Goal: Task Accomplishment & Management: Use online tool/utility

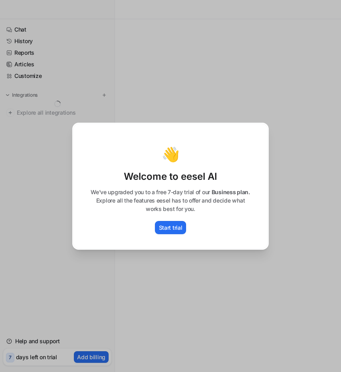
click at [166, 219] on div "👋 Welcome to eesel AI We’ve upgraded you to a free 7-day trial of our Business …" at bounding box center [170, 185] width 195 height 125
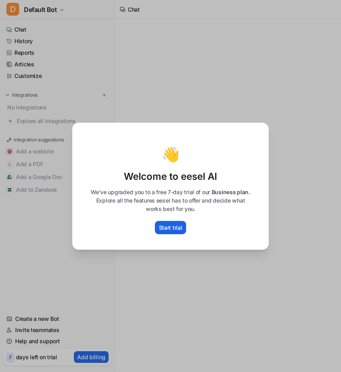
click at [171, 224] on p "Start trial" at bounding box center [171, 227] width 24 height 8
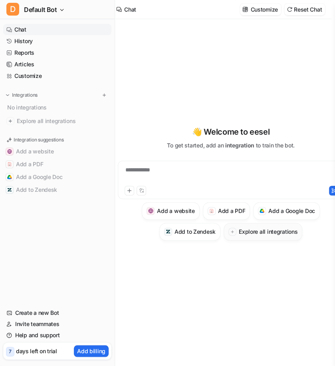
scroll to position [1, 20]
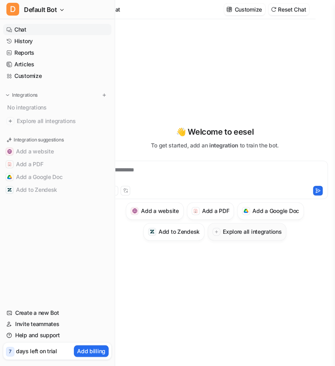
click at [238, 238] on button "Explore all integrations" at bounding box center [247, 232] width 79 height 18
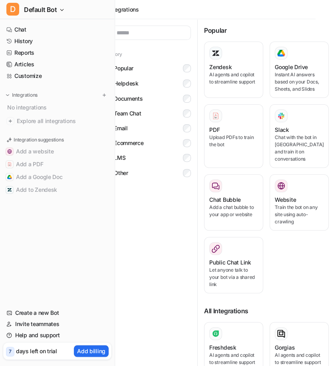
click at [228, 242] on div at bounding box center [233, 248] width 49 height 13
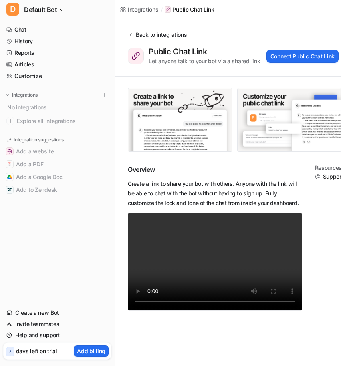
click at [136, 39] on button "Back to integrations" at bounding box center [157, 38] width 59 height 16
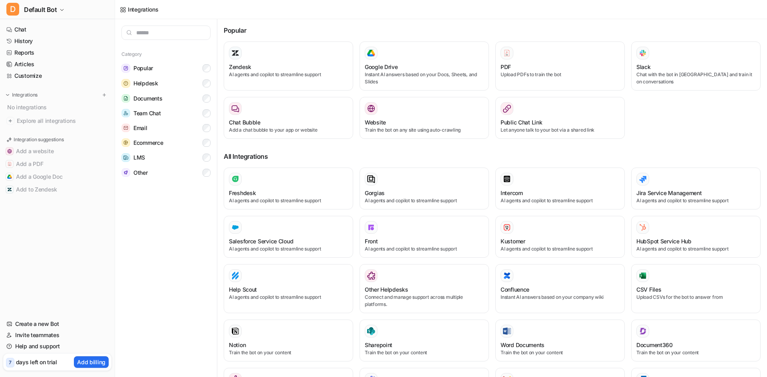
click at [157, 248] on div "Category Popular Helpdesk Documents Team Chat Email Ecommerce LMS Other" at bounding box center [166, 198] width 102 height 358
click at [174, 140] on button "Ecommerce" at bounding box center [165, 142] width 89 height 15
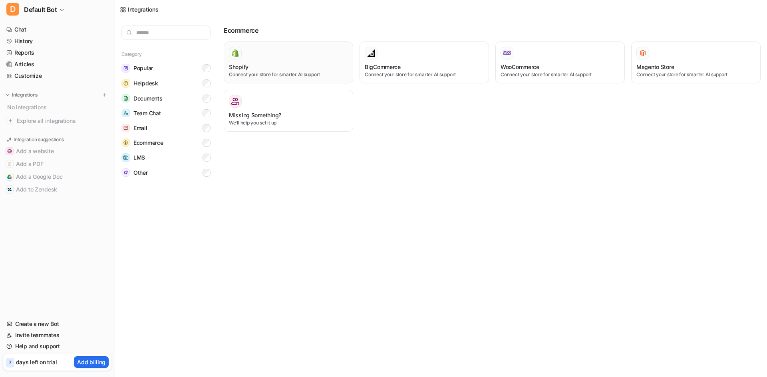
click at [246, 69] on h3 "Shopify" at bounding box center [239, 67] width 20 height 8
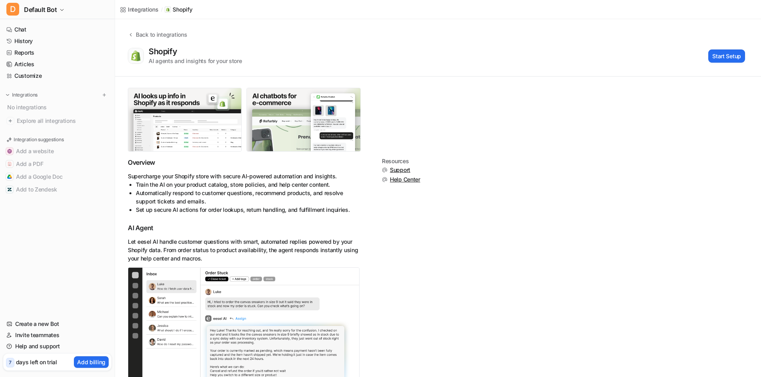
click at [96, 367] on button "Add billing" at bounding box center [91, 363] width 35 height 12
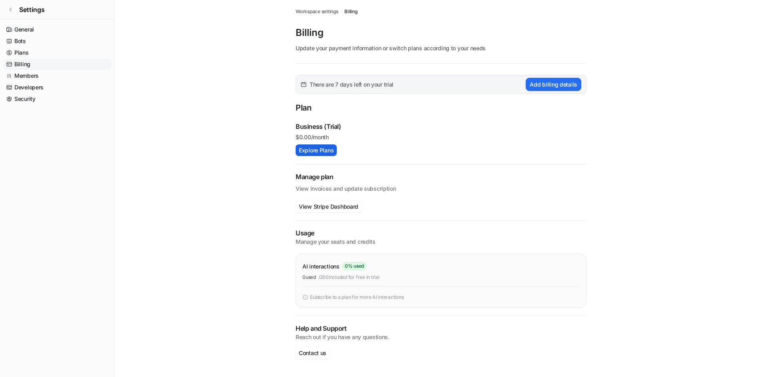
click at [321, 148] on button "Explore Plans" at bounding box center [315, 151] width 41 height 12
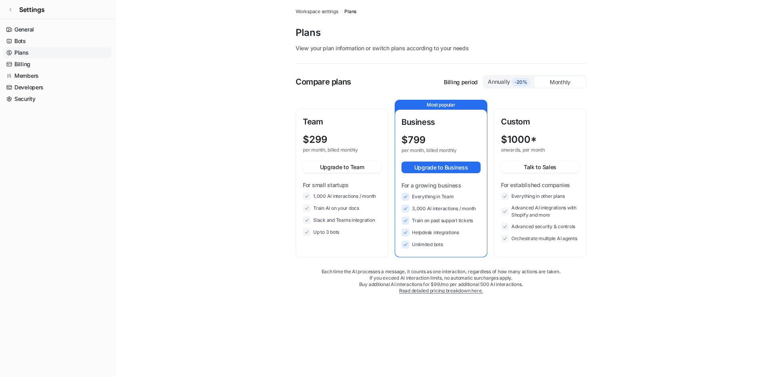
click at [514, 85] on span "-20%" at bounding box center [521, 82] width 18 height 8
click at [559, 85] on div "Monthly" at bounding box center [559, 82] width 51 height 12
click at [516, 85] on span "-20%" at bounding box center [521, 82] width 18 height 8
click at [452, 83] on p "Billing period" at bounding box center [461, 82] width 34 height 8
click at [541, 133] on div "Custom $ 1000* onwards, per year Talk to Sales For established companies Everyt…" at bounding box center [540, 179] width 78 height 127
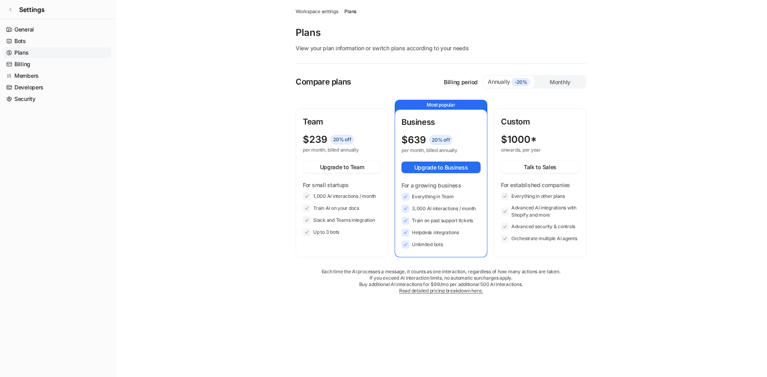
click at [204, 125] on main "Workspace settings / Plans Plans View your plan information or switch plans acc…" at bounding box center [441, 155] width 652 height 310
click at [10, 11] on icon at bounding box center [10, 9] width 5 height 5
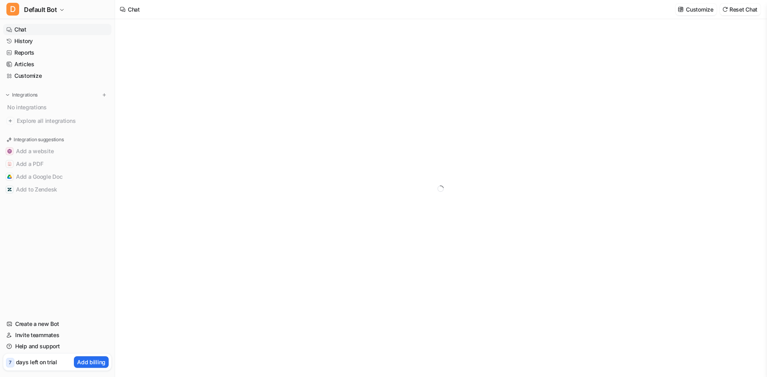
type textarea "**********"
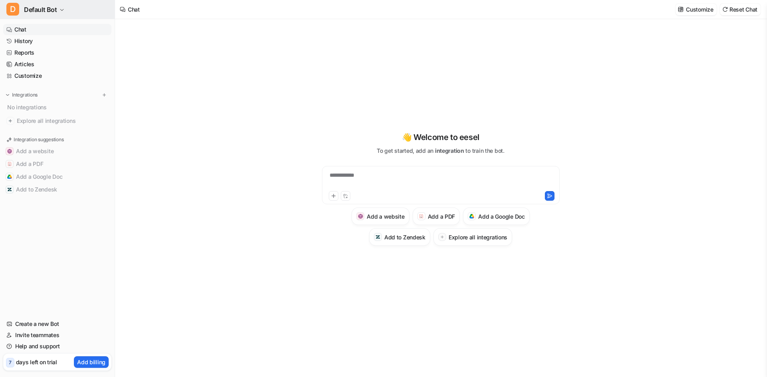
click at [52, 11] on span "Default Bot" at bounding box center [40, 9] width 33 height 11
click at [129, 243] on div "**********" at bounding box center [383, 188] width 767 height 377
click at [150, 200] on div "**********" at bounding box center [440, 198] width 651 height 358
